Goal: Information Seeking & Learning: Understand process/instructions

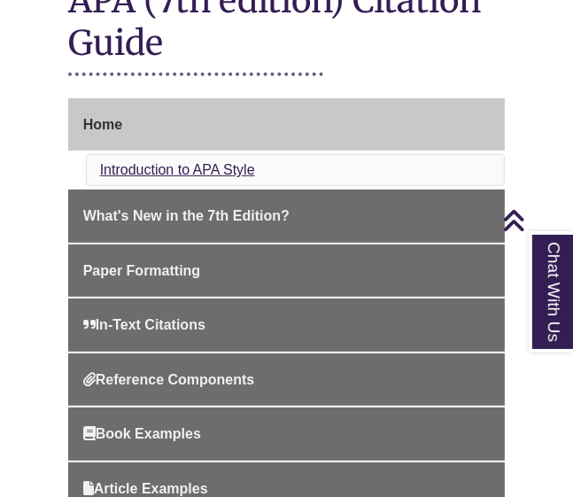
scroll to position [425, 0]
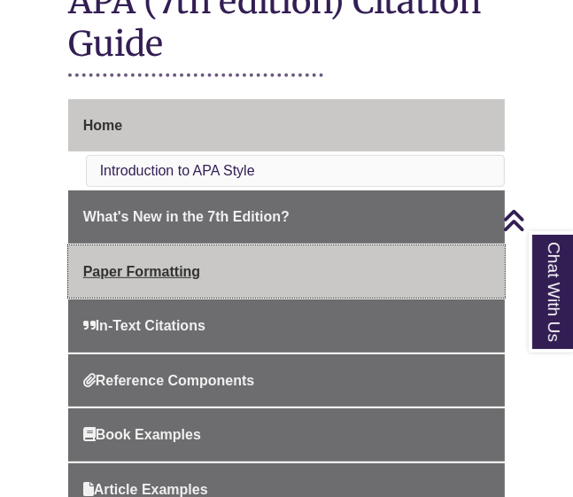
click at [145, 264] on span "Paper Formatting" at bounding box center [141, 271] width 117 height 15
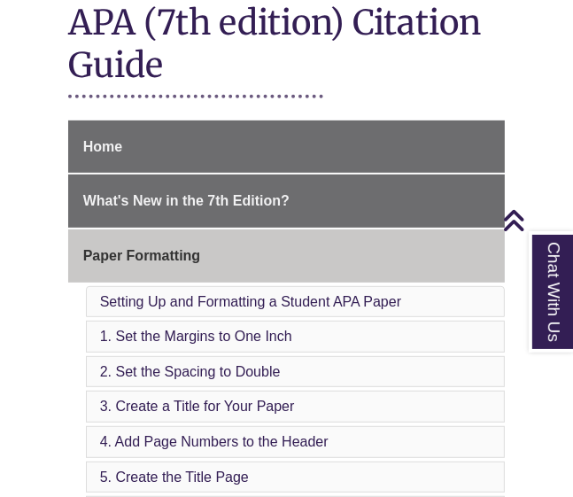
scroll to position [402, 0]
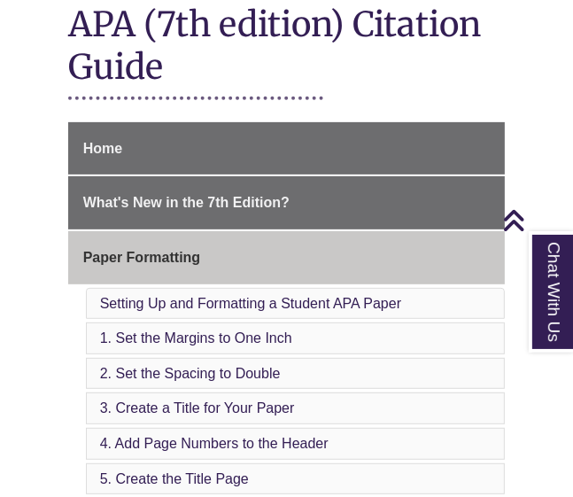
click at [153, 323] on li "1. Set the Margins to One Inch" at bounding box center [296, 339] width 420 height 32
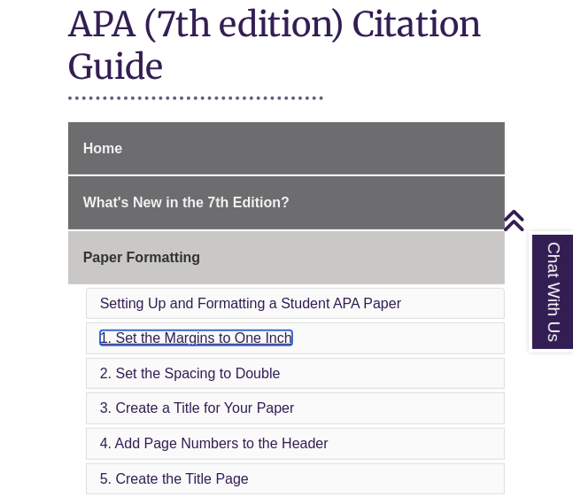
click at [156, 331] on link "1. Set the Margins to One Inch" at bounding box center [196, 338] width 192 height 15
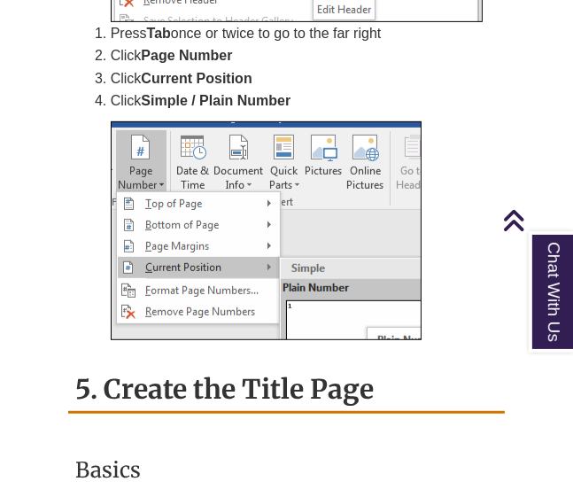
scroll to position [4294, 0]
